Goal: Communication & Community: Ask a question

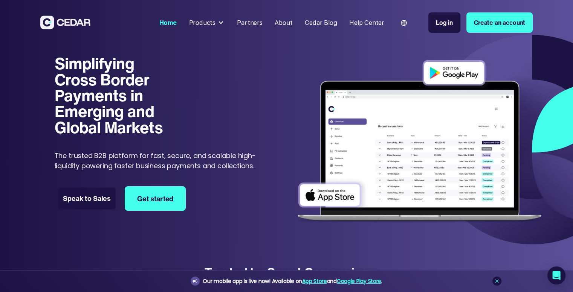
click at [89, 197] on link "Speak to Sales" at bounding box center [87, 199] width 58 height 22
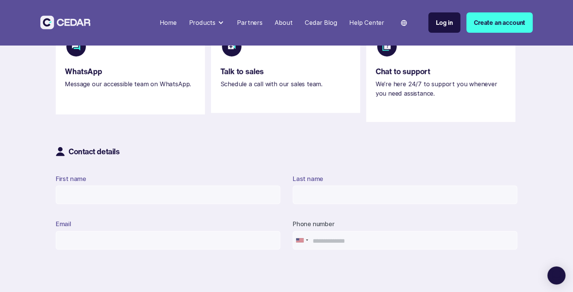
scroll to position [264, 0]
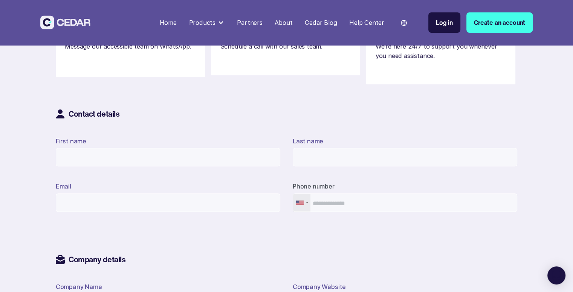
click at [307, 203] on div "Contact form" at bounding box center [307, 203] width 2 height 2
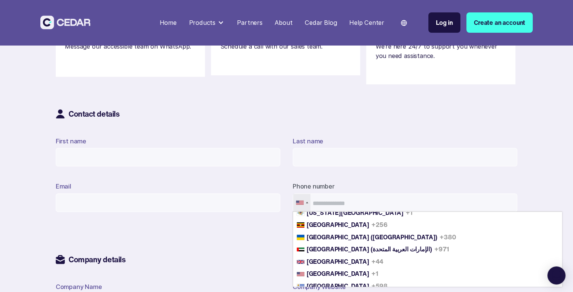
scroll to position [2799, 0]
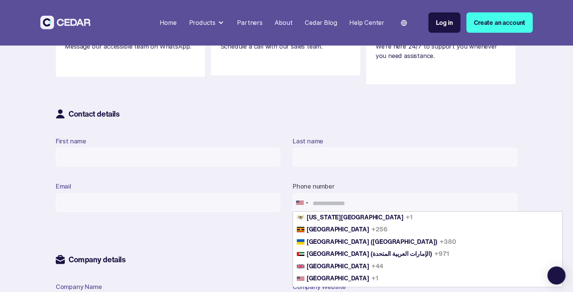
click at [460, 133] on div "Contact details First name Last name Email Phone number United States +1 United…" at bounding box center [286, 169] width 461 height 121
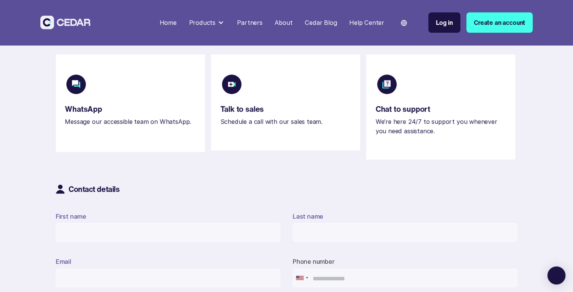
scroll to position [226, 0]
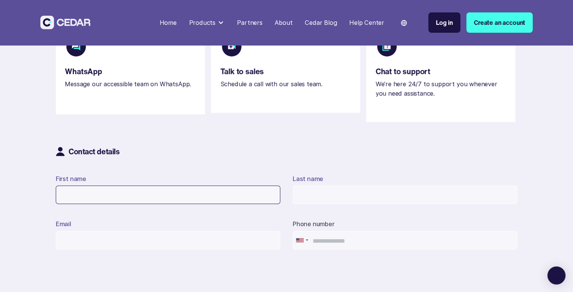
click at [97, 201] on input "First name" at bounding box center [168, 195] width 224 height 18
type input "********"
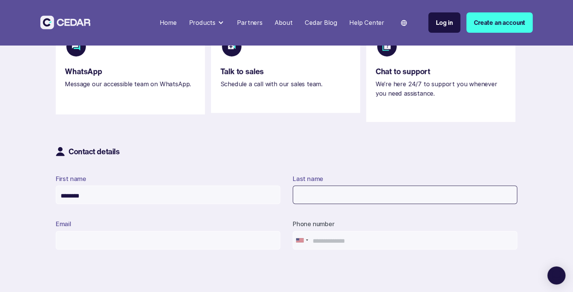
type input "*******"
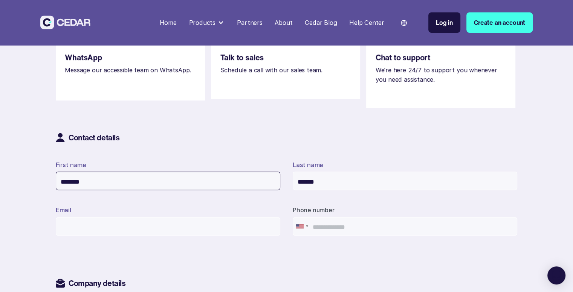
scroll to position [264, 0]
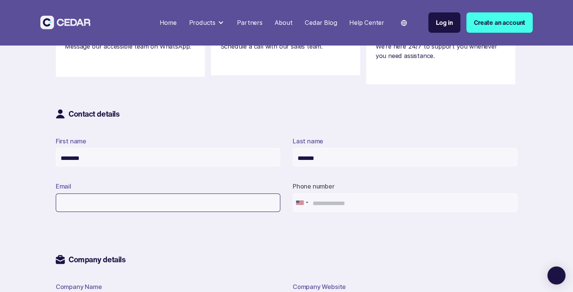
click at [143, 208] on input "Email" at bounding box center [168, 203] width 224 height 18
type input "**********"
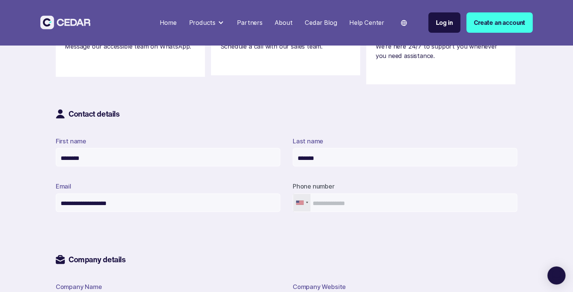
click at [307, 209] on div "Contact form" at bounding box center [301, 203] width 17 height 18
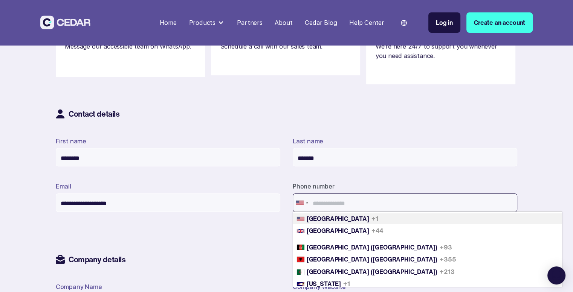
click at [333, 202] on input "Contact form" at bounding box center [405, 203] width 224 height 18
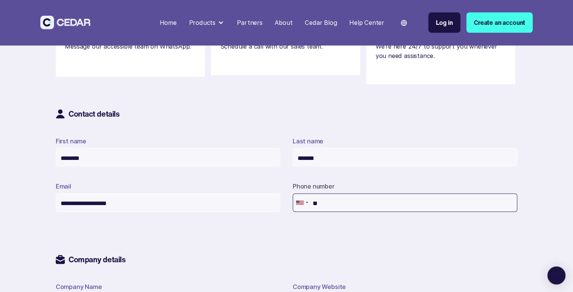
type input "*"
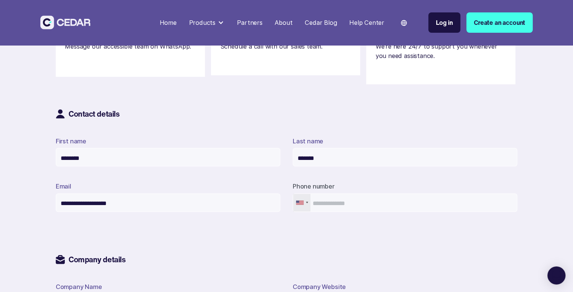
click at [305, 207] on div "Contact form" at bounding box center [301, 203] width 17 height 18
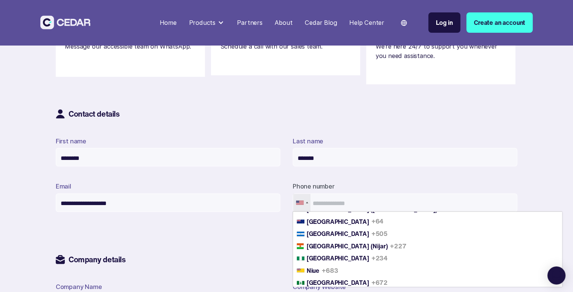
scroll to position [1950, 0]
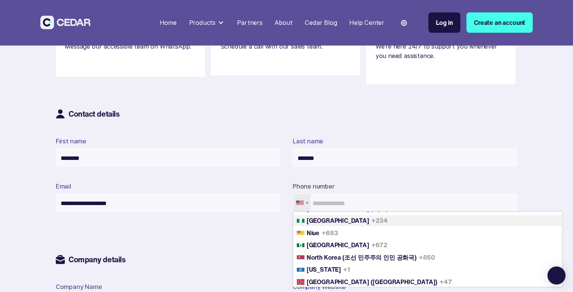
click at [371, 225] on span "+234" at bounding box center [379, 220] width 16 height 9
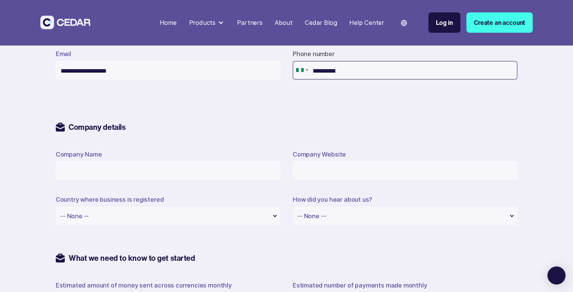
scroll to position [414, 0]
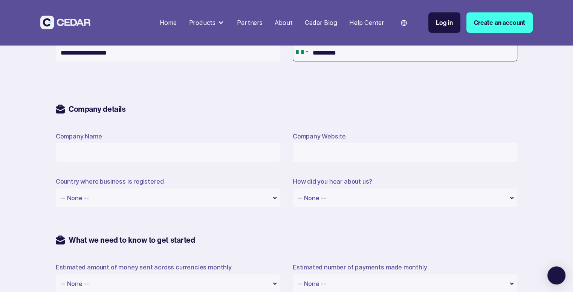
type input "**********"
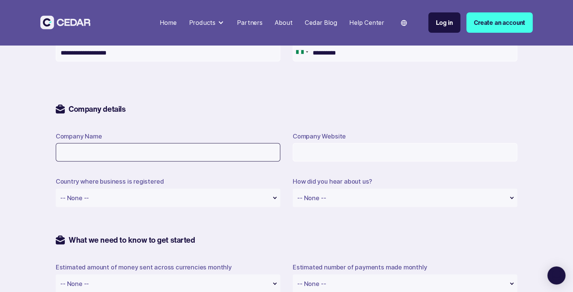
click at [127, 156] on input "Company Name" at bounding box center [168, 152] width 224 height 18
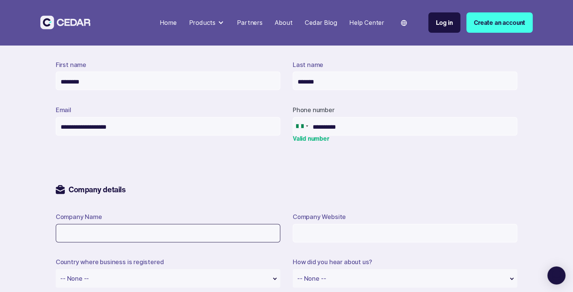
scroll to position [339, 0]
